Goal: Information Seeking & Learning: Learn about a topic

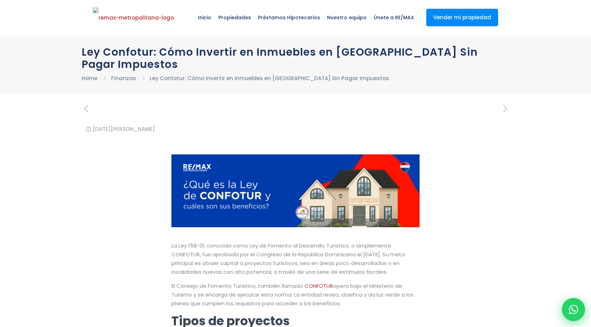
click at [570, 301] on div at bounding box center [573, 309] width 23 height 23
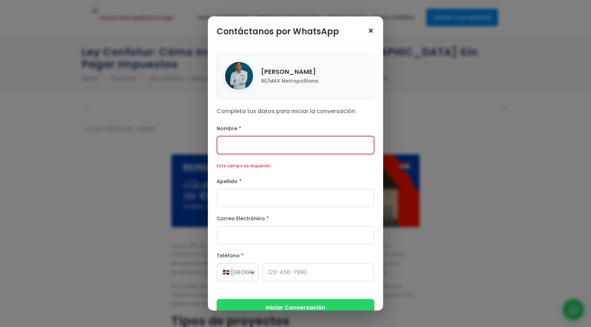
click at [370, 30] on span "×" at bounding box center [370, 31] width 7 height 10
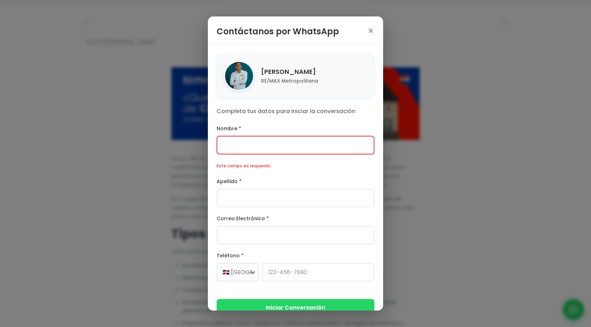
scroll to position [101, 0]
